Goal: Find specific page/section: Find specific page/section

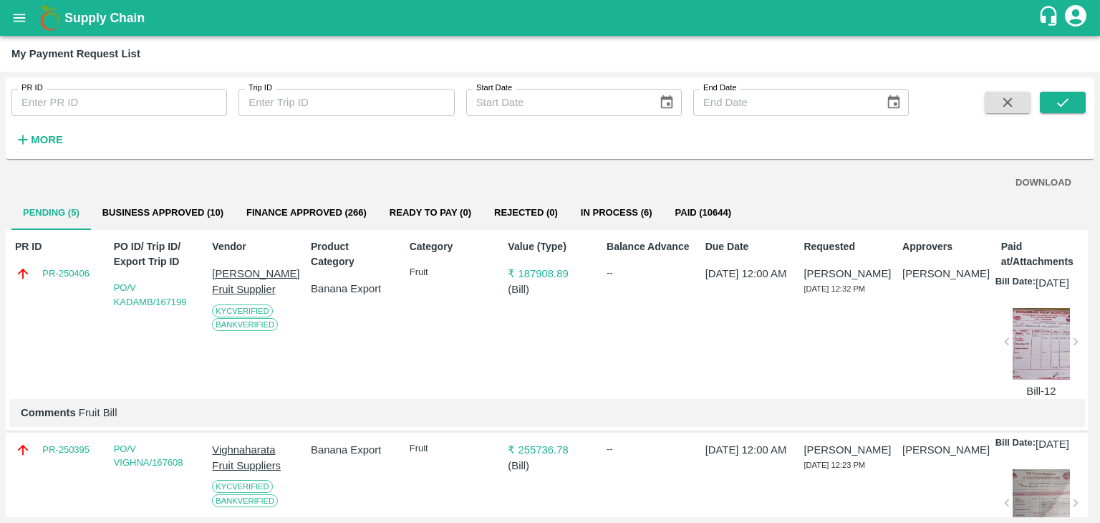
click at [1076, 89] on div "PR ID PR ID Trip ID Trip ID Start Date Start Date End Date End Date More" at bounding box center [550, 118] width 1088 height 70
click at [1074, 95] on div "PR ID PR ID Trip ID Trip ID Start Date Start Date End Date End Date More" at bounding box center [550, 118] width 1088 height 70
click at [1074, 95] on button "submit" at bounding box center [1062, 102] width 46 height 21
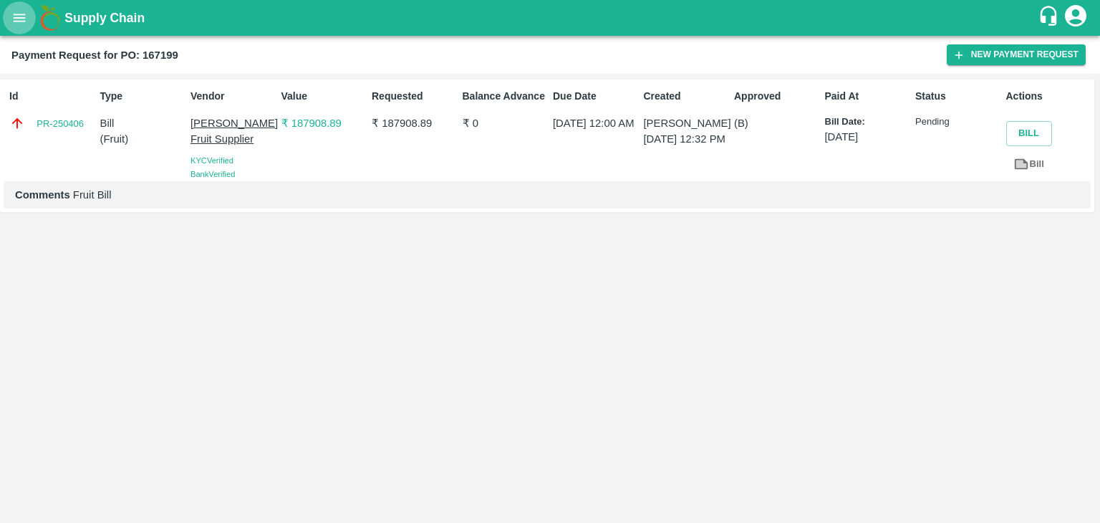
click at [26, 16] on icon "open drawer" at bounding box center [19, 18] width 16 height 16
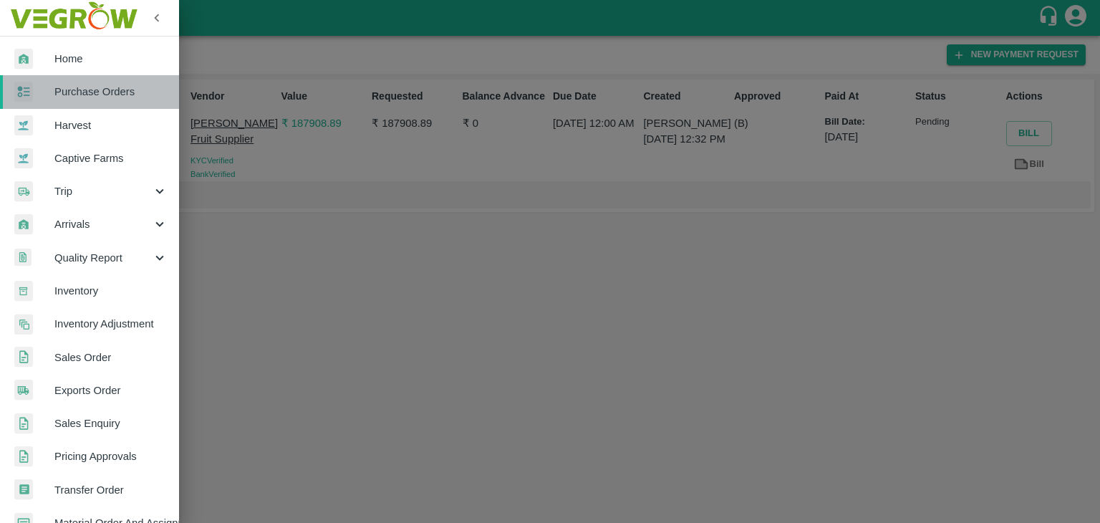
click at [115, 85] on span "Purchase Orders" at bounding box center [110, 92] width 113 height 16
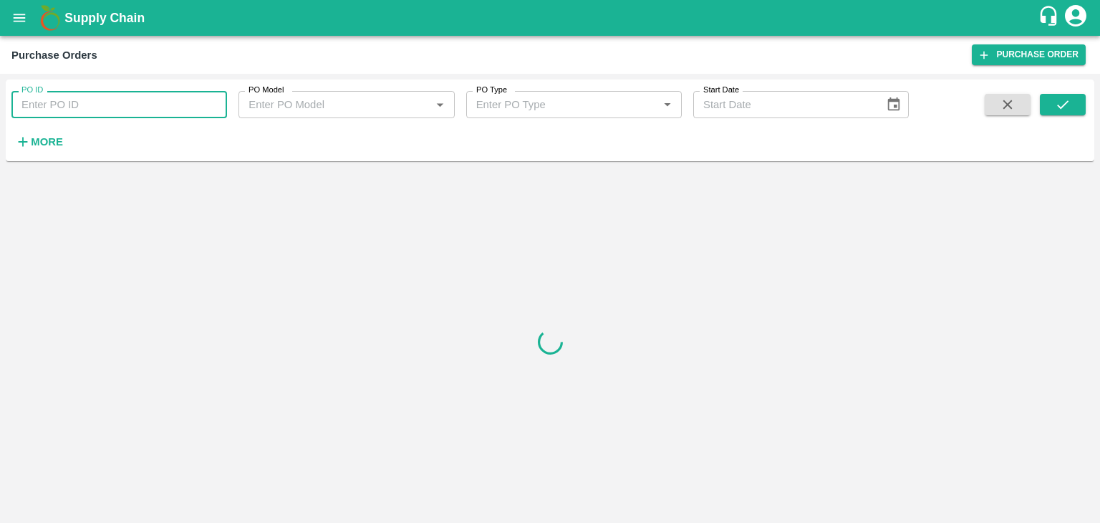
click at [150, 100] on input "PO ID" at bounding box center [118, 104] width 215 height 27
paste input "169197"
click at [1068, 101] on icon "submit" at bounding box center [1062, 105] width 16 height 16
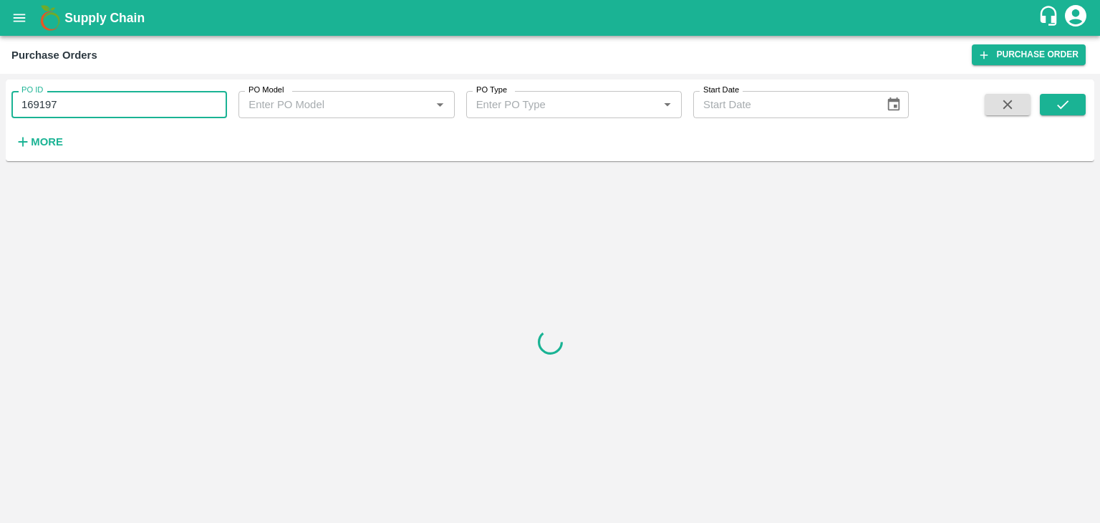
click at [103, 101] on input "169197" at bounding box center [118, 104] width 215 height 27
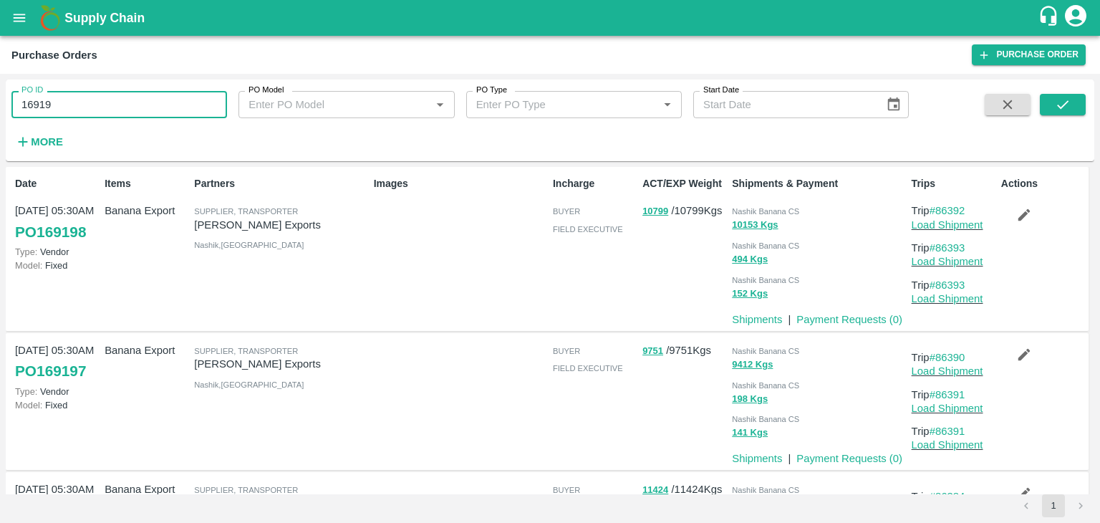
type input "169197"
click at [1081, 101] on button "submit" at bounding box center [1062, 104] width 46 height 21
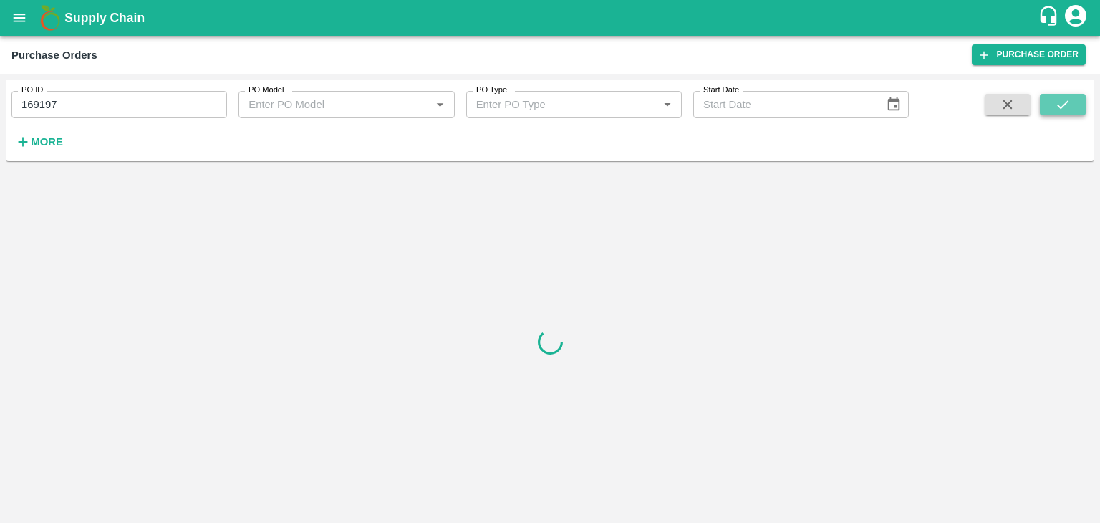
click at [1081, 101] on button "submit" at bounding box center [1062, 104] width 46 height 21
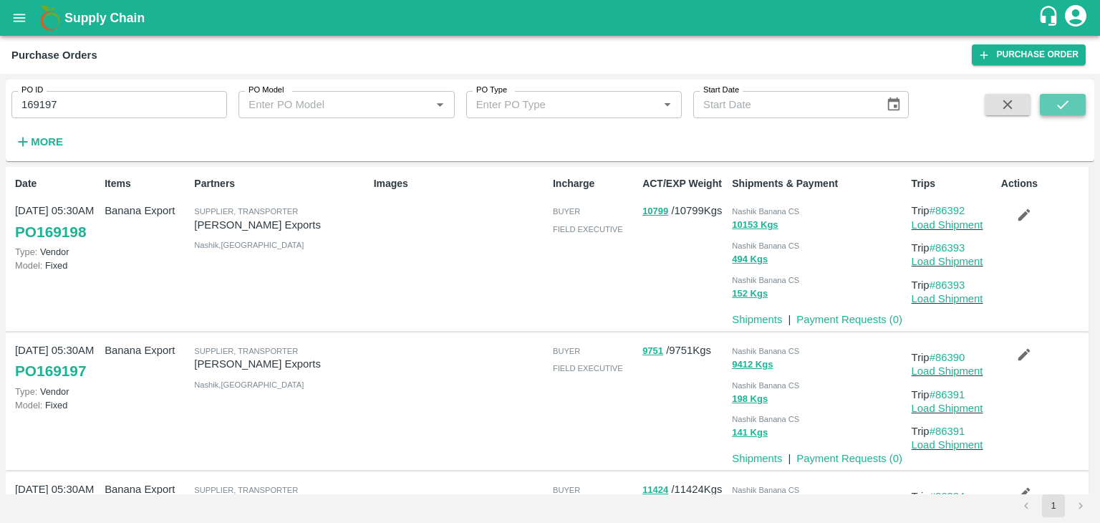
click at [1073, 102] on button "submit" at bounding box center [1062, 104] width 46 height 21
click at [1057, 100] on icon "submit" at bounding box center [1062, 105] width 16 height 16
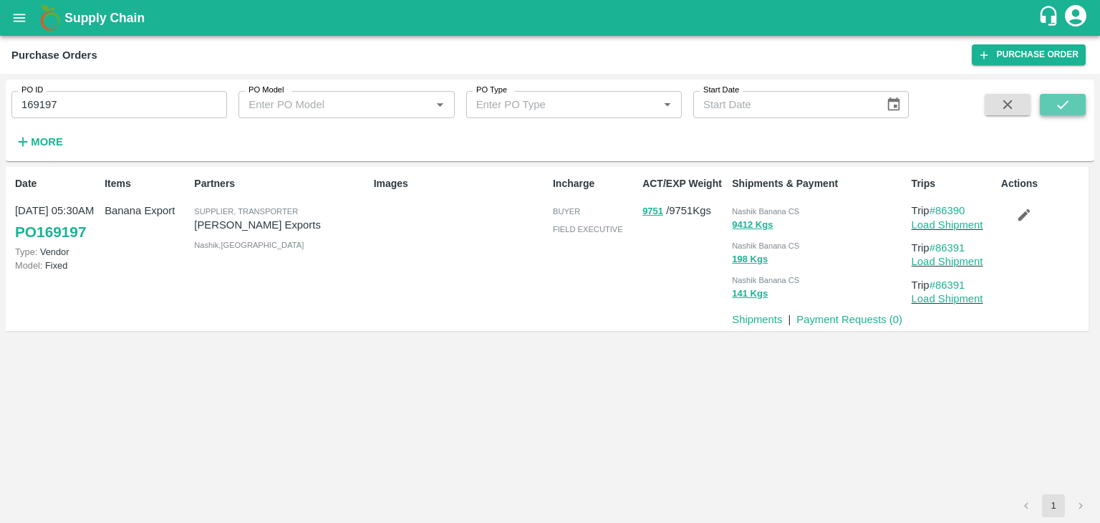
click at [1057, 105] on icon "submit" at bounding box center [1062, 104] width 11 height 9
click at [956, 205] on link "#86390" at bounding box center [947, 210] width 36 height 11
